Goal: Task Accomplishment & Management: Use online tool/utility

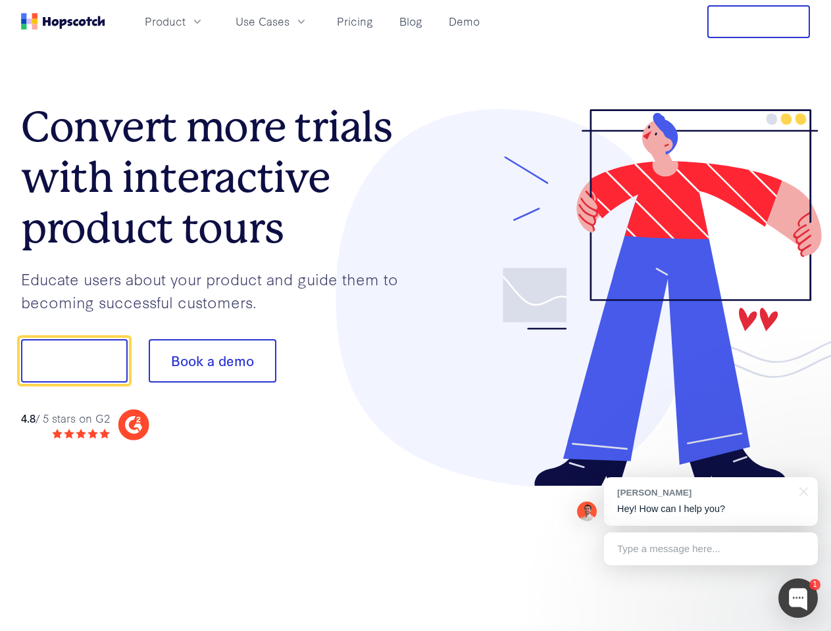
click at [416, 316] on div at bounding box center [613, 298] width 395 height 378
click at [185, 21] on span "Product" at bounding box center [165, 21] width 41 height 16
click at [289, 21] on span "Use Cases" at bounding box center [262, 21] width 54 height 16
click at [758, 22] on button "Free Trial" at bounding box center [758, 21] width 103 height 33
click at [74, 361] on button "Show me!" at bounding box center [74, 360] width 107 height 43
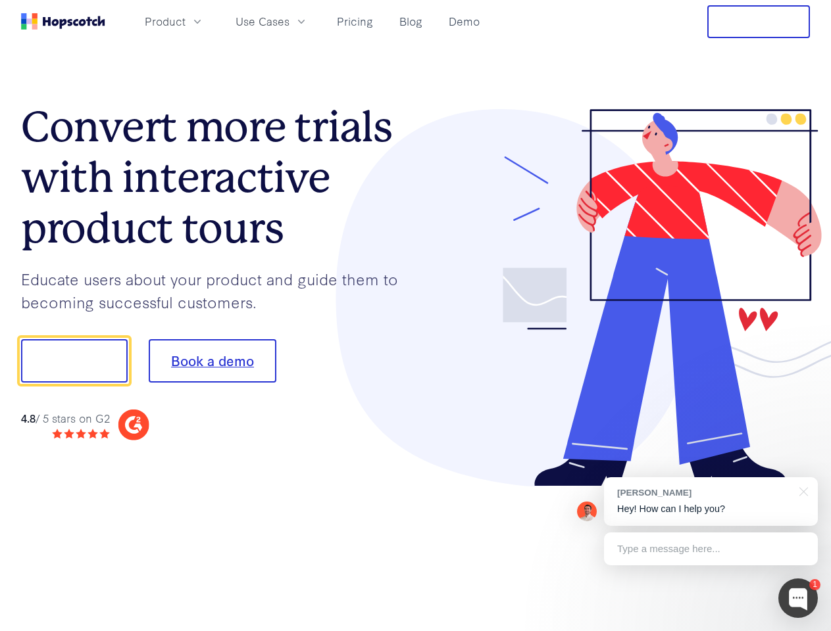
click at [212, 361] on button "Book a demo" at bounding box center [213, 360] width 128 height 43
click at [798, 598] on div at bounding box center [797, 598] width 39 height 39
click at [710, 502] on div "[PERSON_NAME] Hey! How can I help you?" at bounding box center [711, 501] width 214 height 49
click at [801, 491] on div at bounding box center [694, 359] width 247 height 439
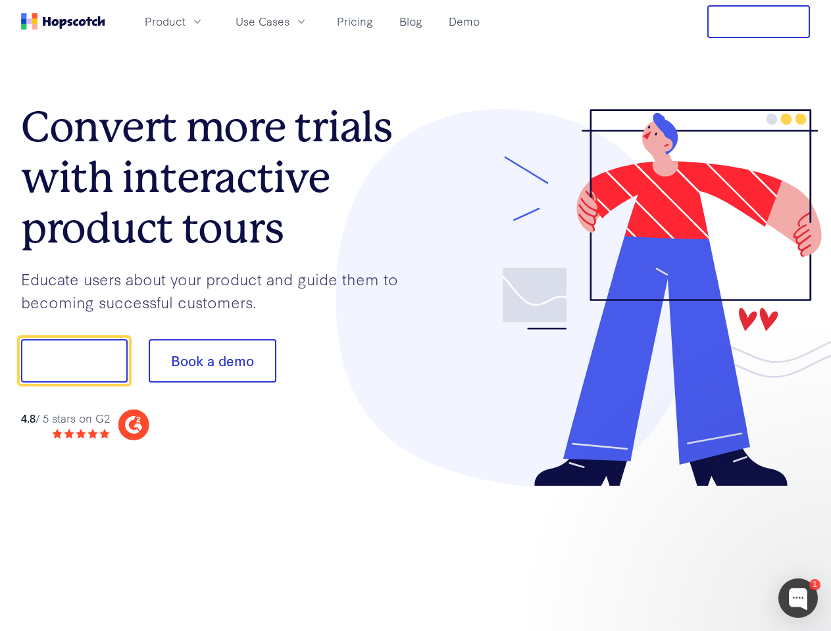
click at [710, 549] on div at bounding box center [694, 359] width 247 height 439
